Goal: Check status

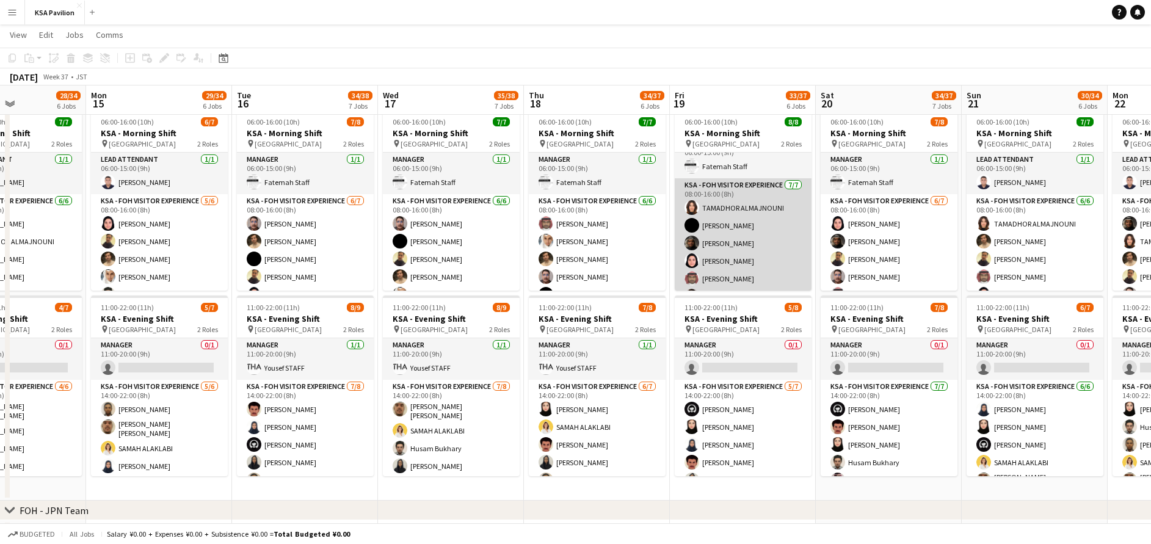
scroll to position [15, 0]
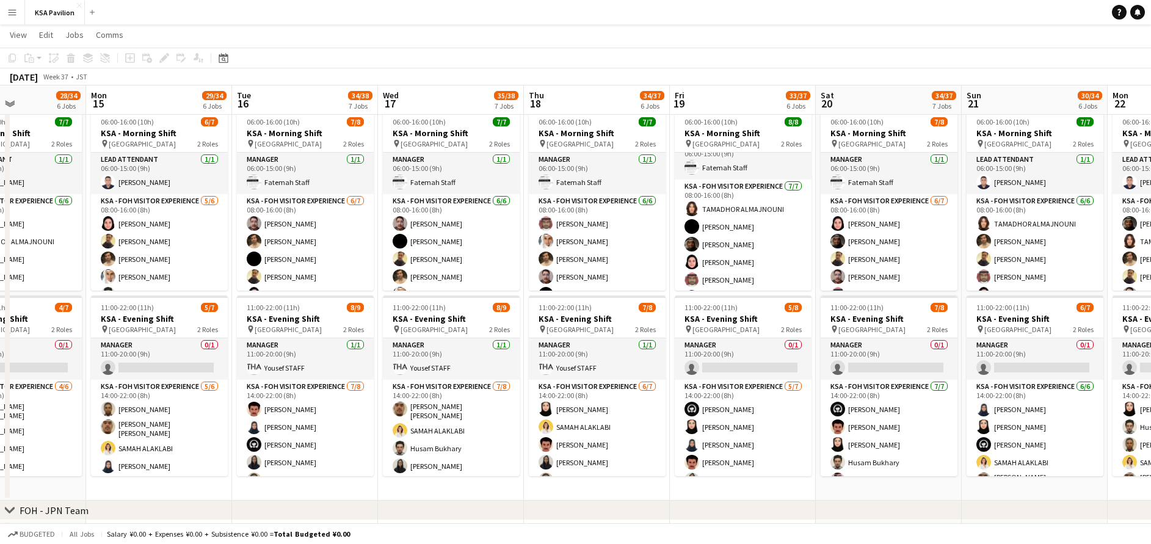
click at [9, 13] on app-icon "Menu" at bounding box center [12, 12] width 10 height 10
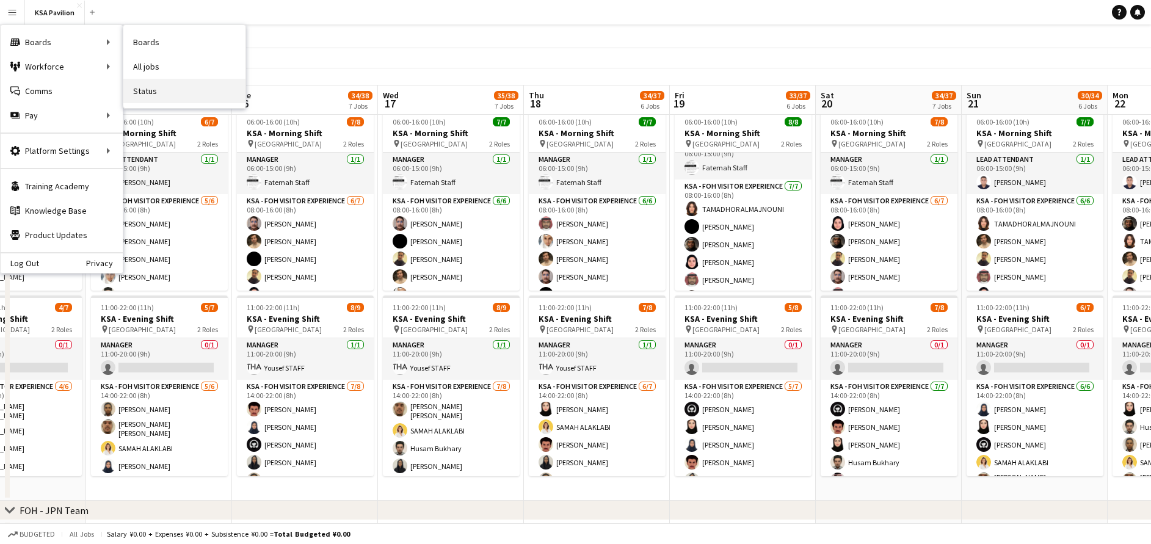
click at [162, 89] on link "Status" at bounding box center [184, 91] width 122 height 24
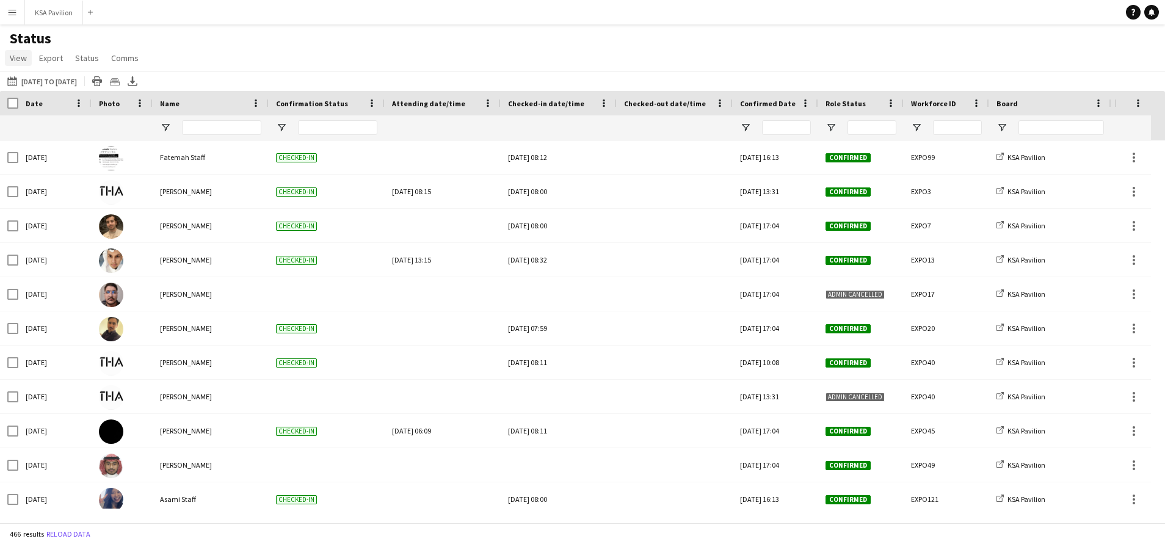
click at [10, 57] on span "View" at bounding box center [18, 58] width 17 height 11
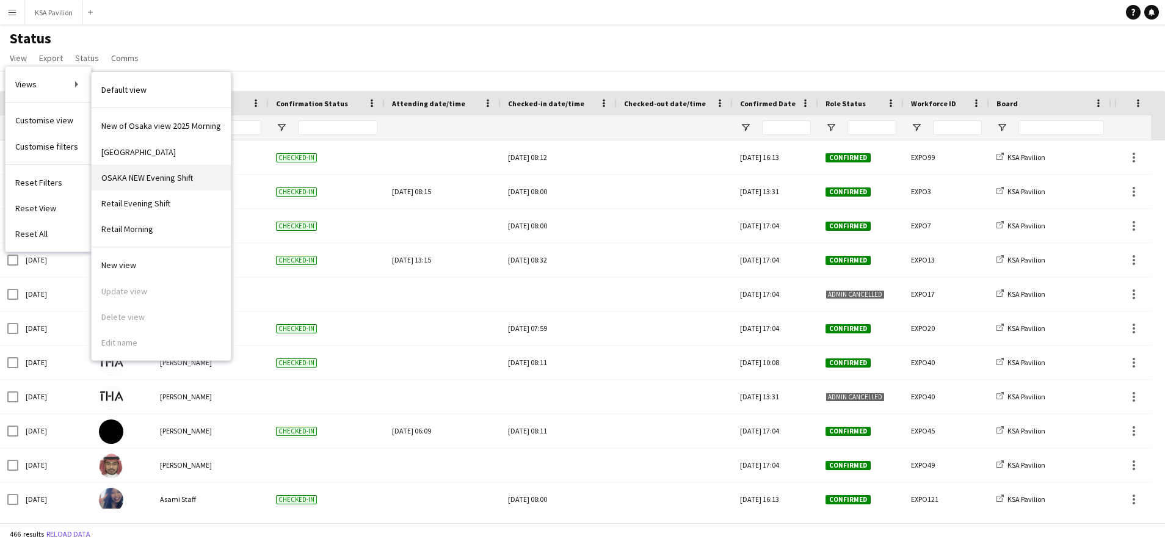
click at [188, 176] on span "OSAKA NEW Evening Shift" at bounding box center [147, 177] width 92 height 11
type input "**********"
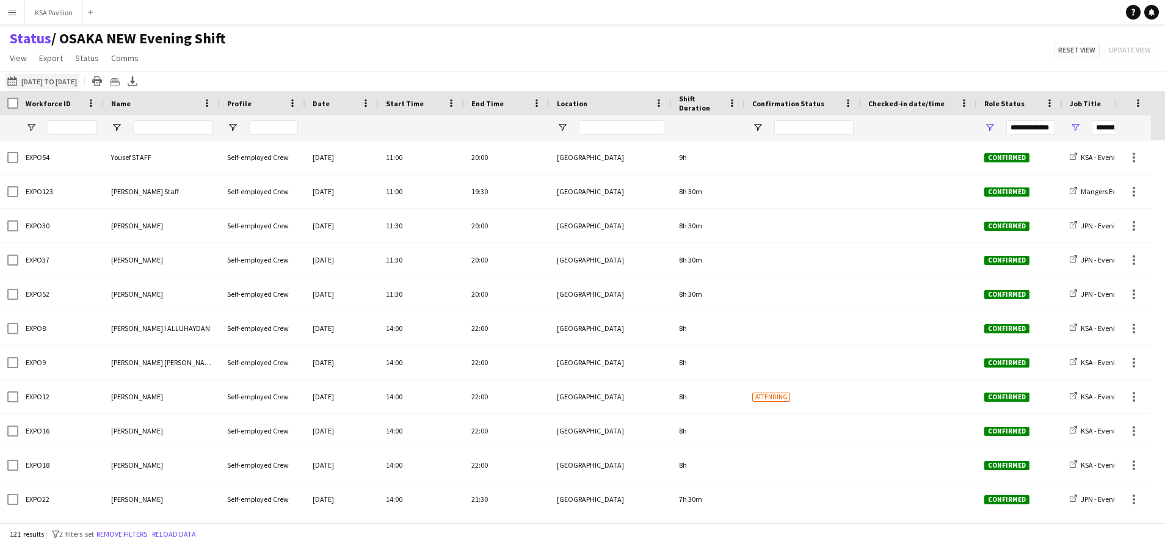
click at [17, 80] on app-icon "[DATE] to [DATE]" at bounding box center [14, 81] width 14 height 10
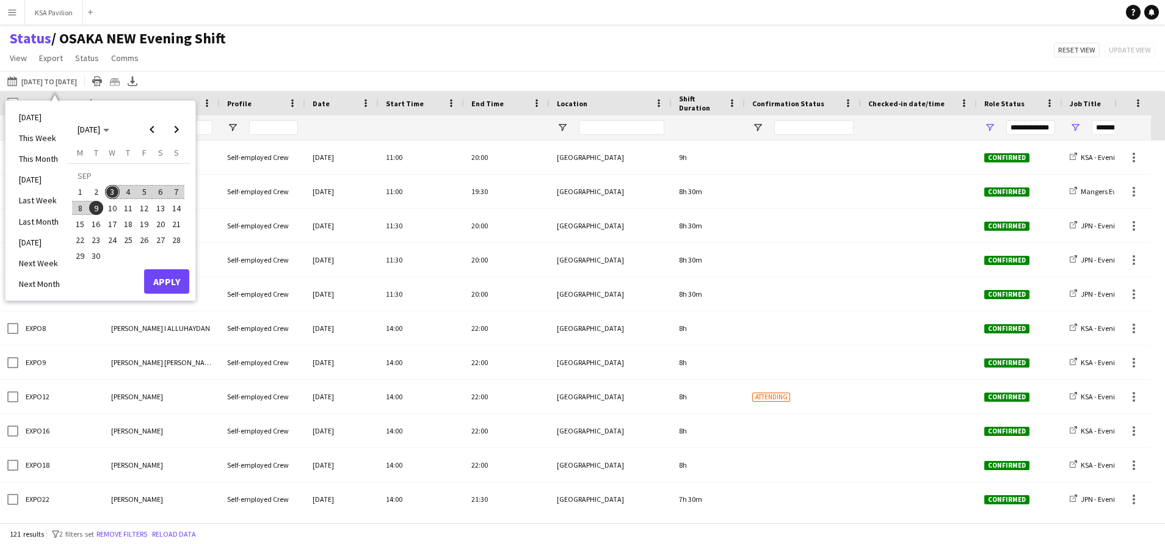
click at [113, 191] on span "3" at bounding box center [112, 192] width 15 height 15
click at [174, 285] on button "Apply" at bounding box center [166, 281] width 45 height 24
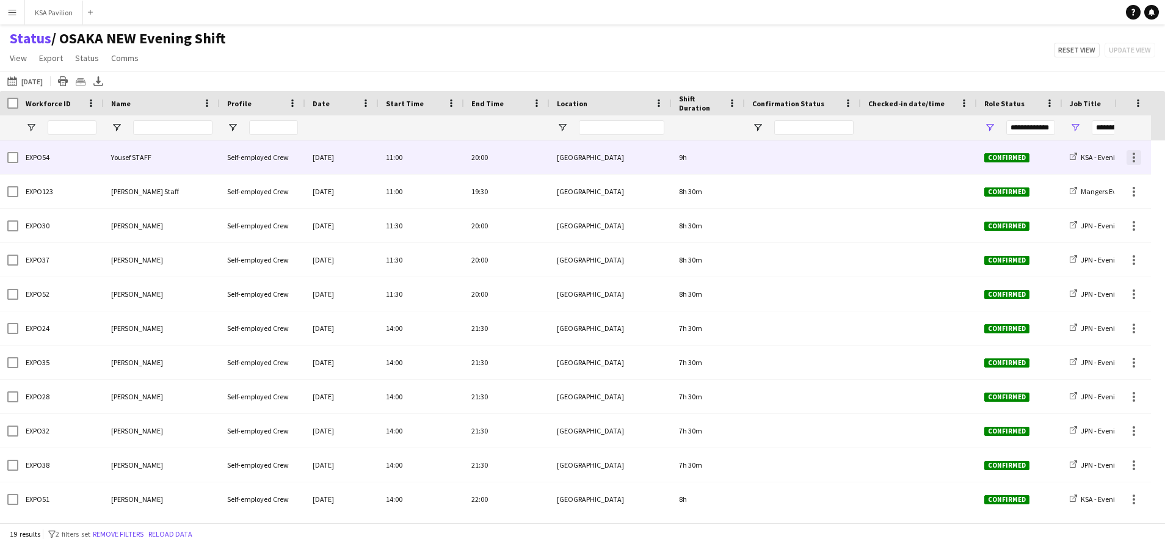
click at [1137, 155] on div at bounding box center [1134, 157] width 15 height 15
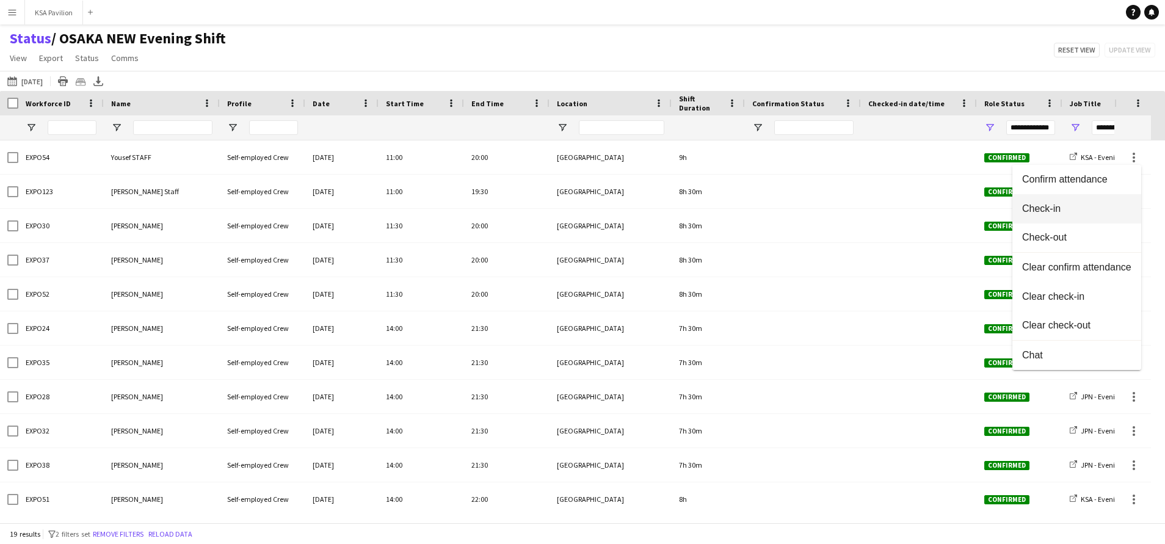
click at [1107, 208] on span "Check-in" at bounding box center [1076, 208] width 109 height 11
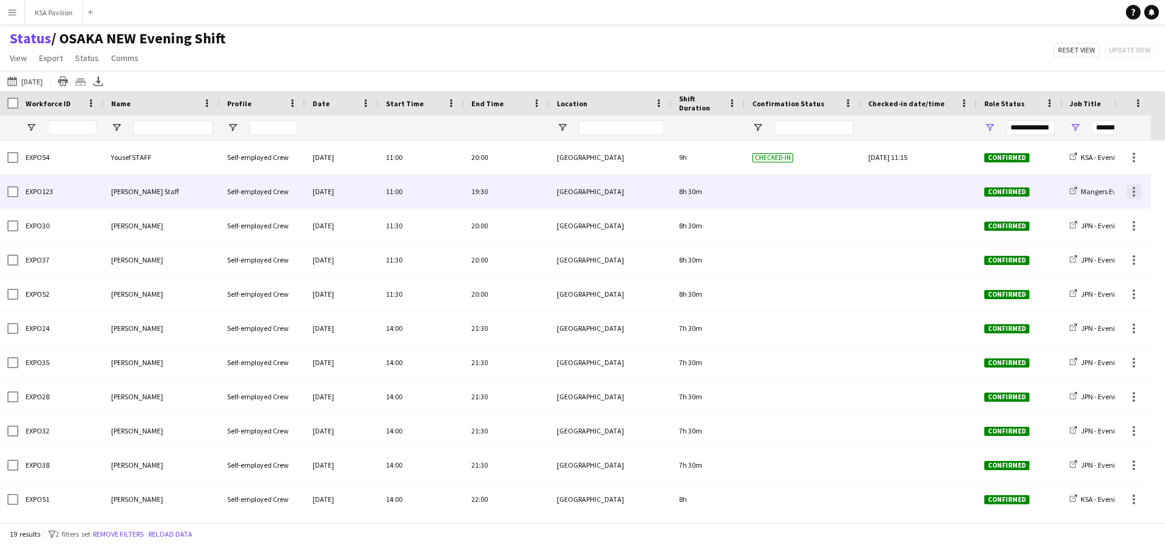
click at [1133, 190] on div at bounding box center [1134, 191] width 15 height 15
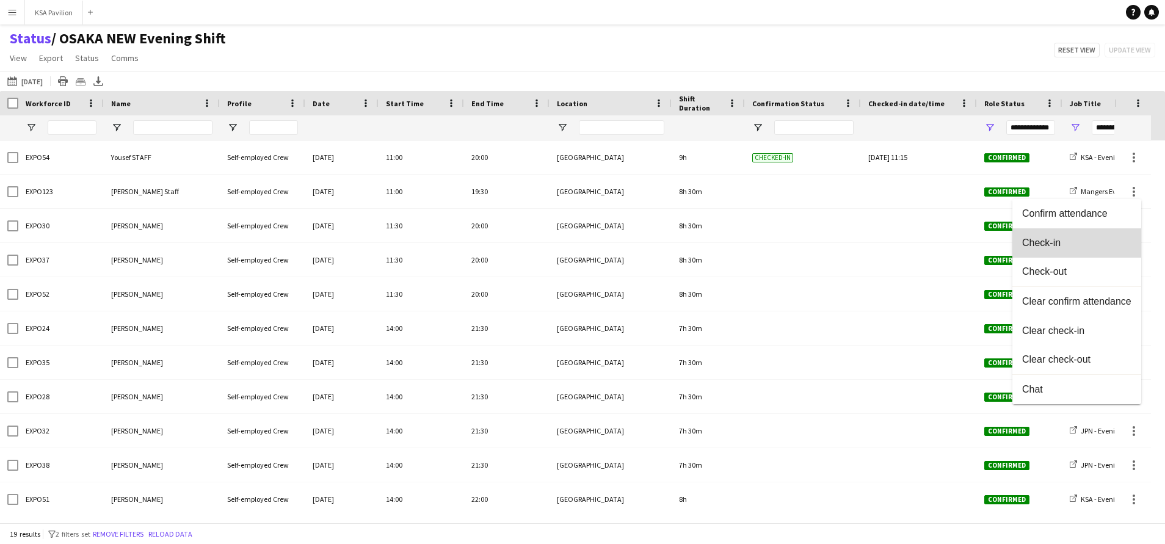
click at [1096, 249] on button "Check-in" at bounding box center [1077, 242] width 129 height 29
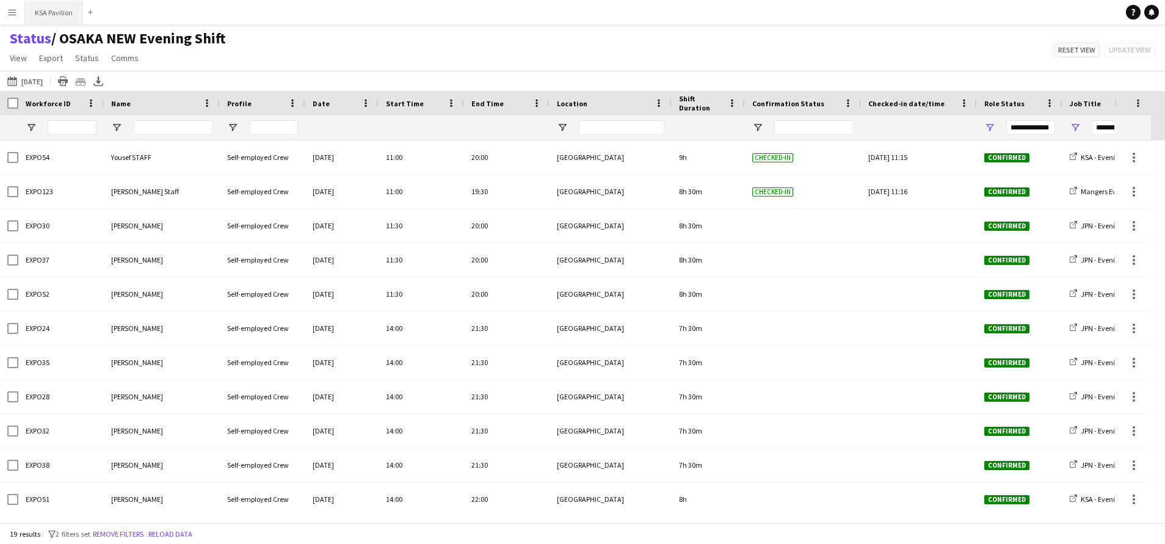
click at [49, 5] on button "KSA Pavilion Close" at bounding box center [54, 13] width 58 height 24
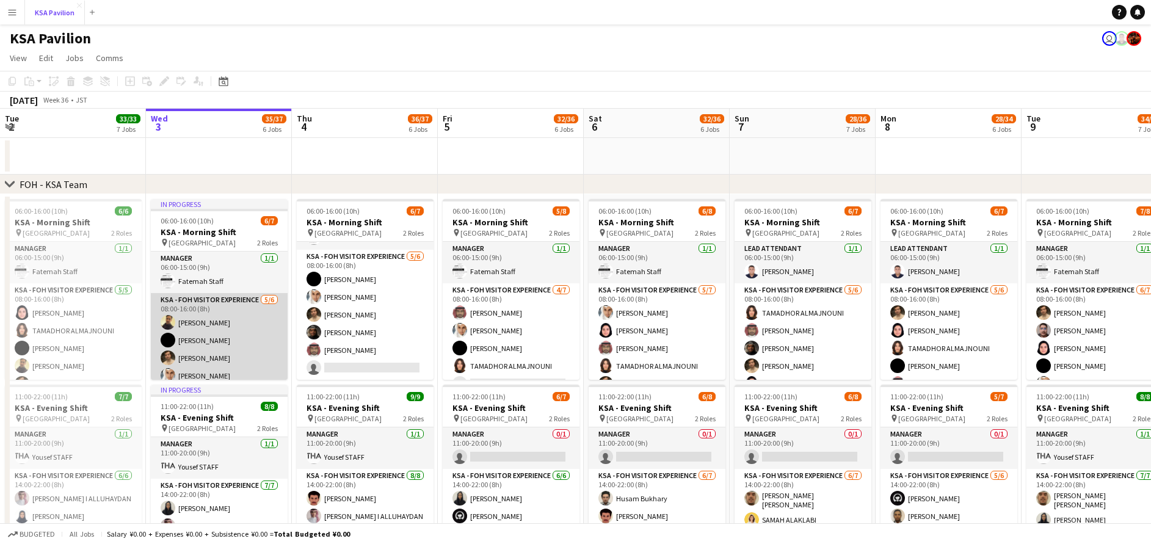
scroll to position [43, 0]
